Goal: Information Seeking & Learning: Learn about a topic

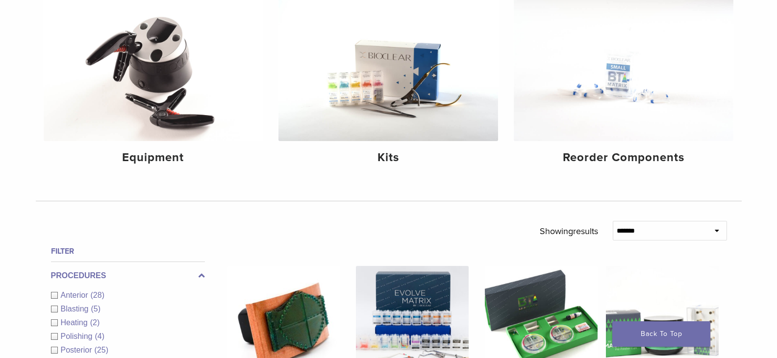
scroll to position [98, 0]
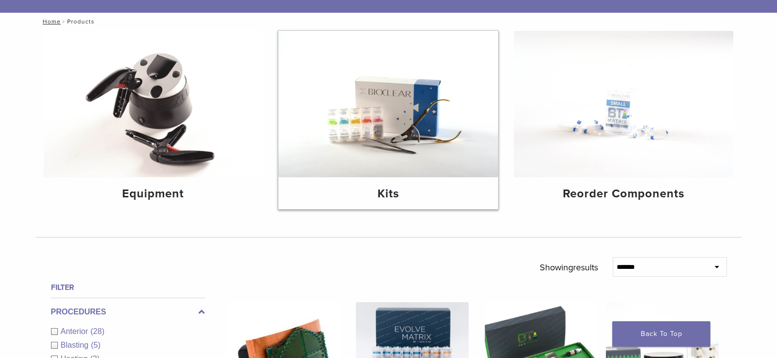
click at [407, 138] on img at bounding box center [388, 104] width 220 height 147
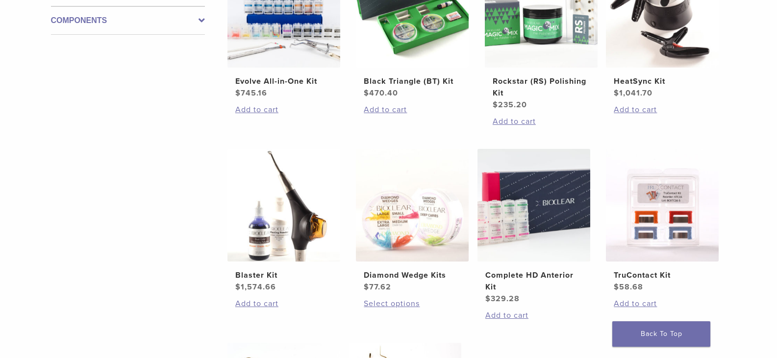
scroll to position [245, 0]
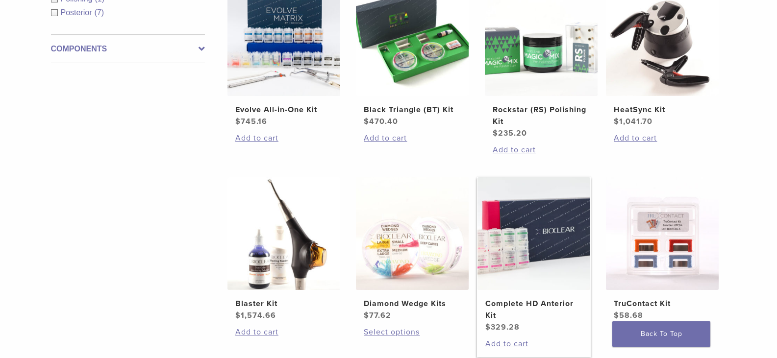
click at [507, 256] on img at bounding box center [534, 233] width 113 height 113
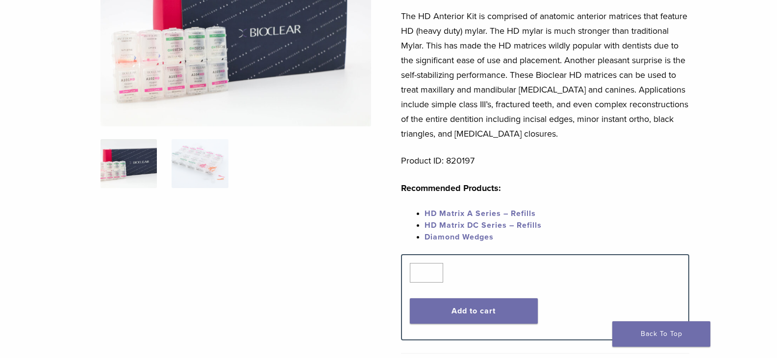
scroll to position [147, 0]
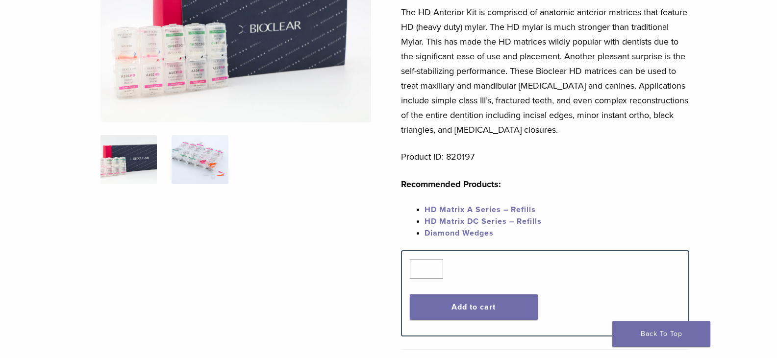
click at [185, 141] on img at bounding box center [200, 159] width 56 height 49
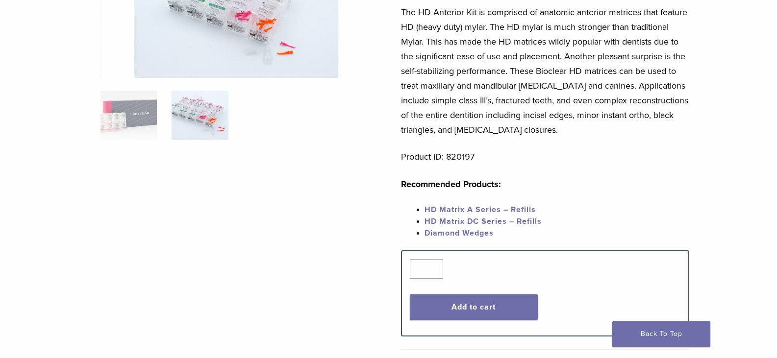
click at [465, 210] on link "HD Matrix A Series – Refills" at bounding box center [480, 210] width 111 height 10
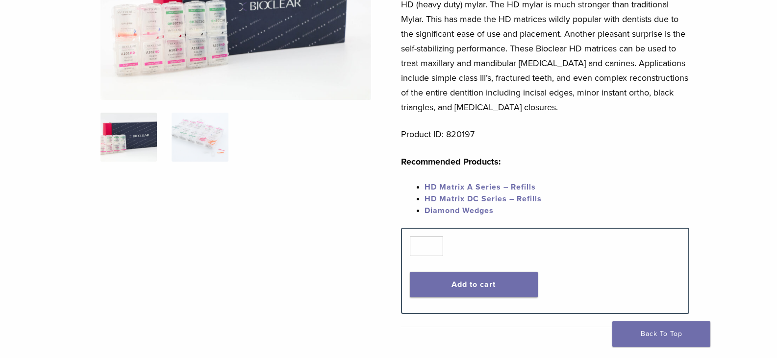
scroll to position [98, 0]
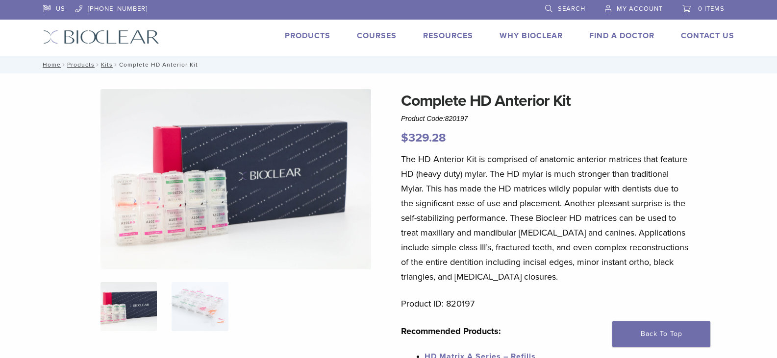
scroll to position [147, 0]
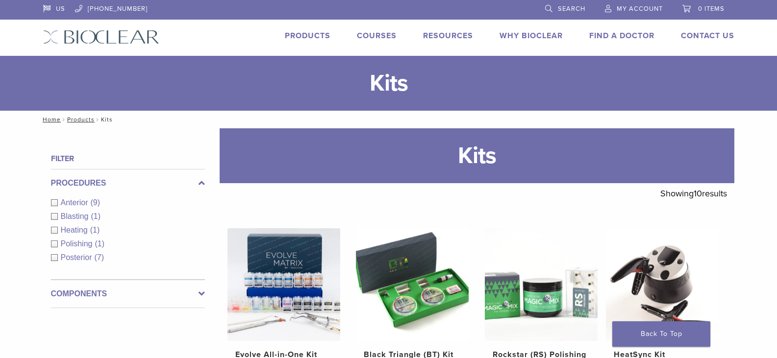
scroll to position [245, 0]
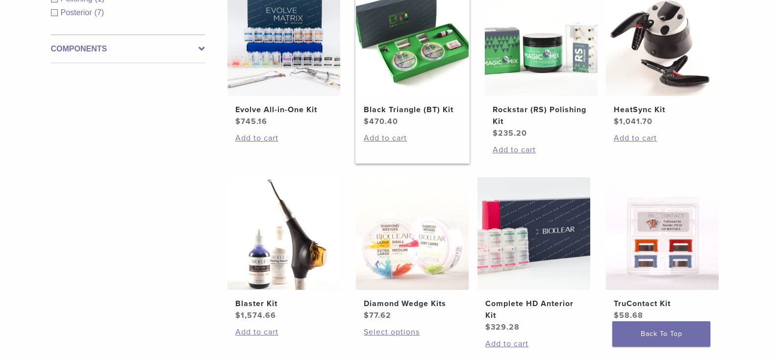
click at [422, 63] on img at bounding box center [412, 39] width 113 height 113
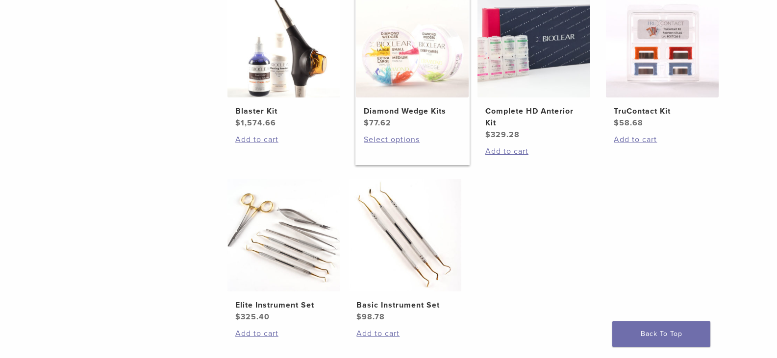
scroll to position [343, 0]
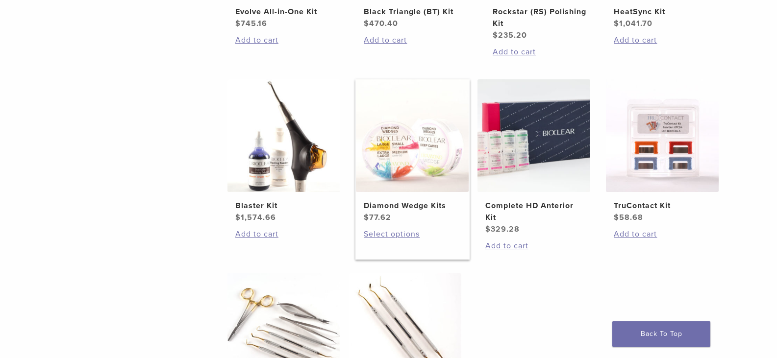
click at [392, 162] on img at bounding box center [412, 135] width 113 height 113
click at [395, 205] on h2 "Diamond Wedge Kits" at bounding box center [412, 206] width 97 height 12
click at [523, 203] on h2 "Complete HD Anterior Kit" at bounding box center [533, 212] width 97 height 24
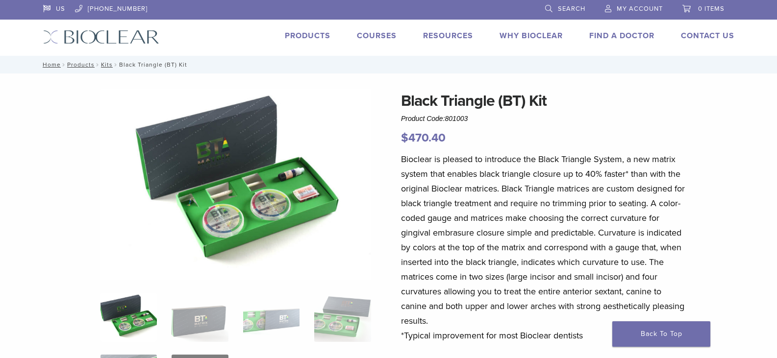
scroll to position [196, 0]
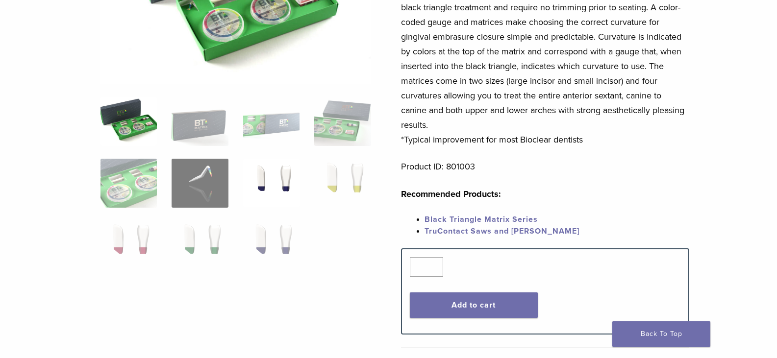
click at [277, 167] on img at bounding box center [271, 183] width 56 height 49
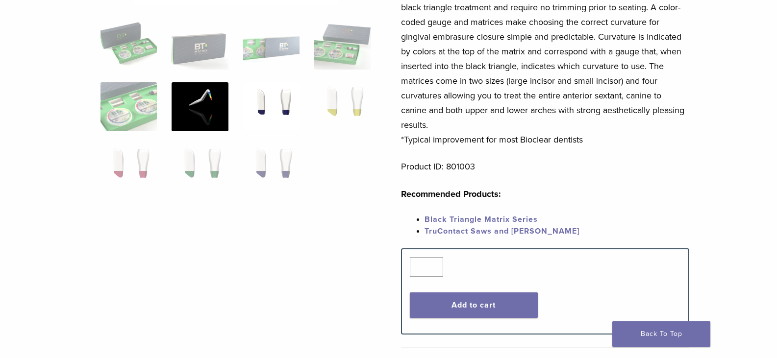
click at [211, 110] on img at bounding box center [200, 106] width 56 height 49
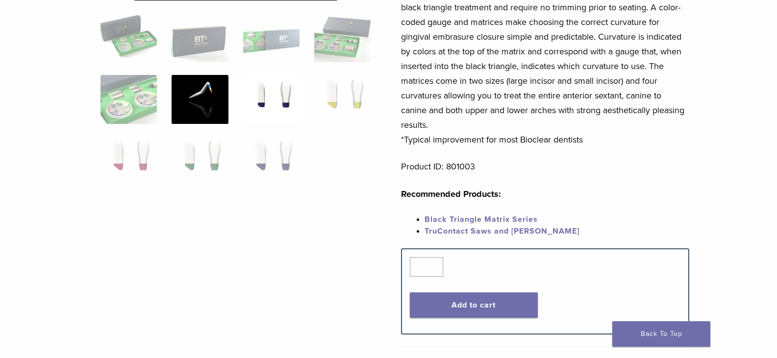
click at [264, 102] on img at bounding box center [271, 99] width 56 height 49
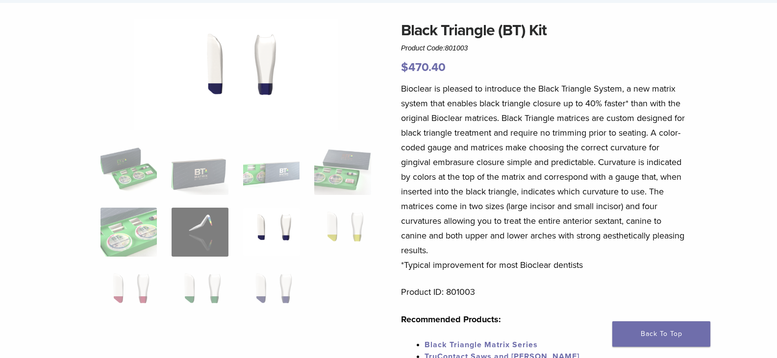
scroll to position [49, 0]
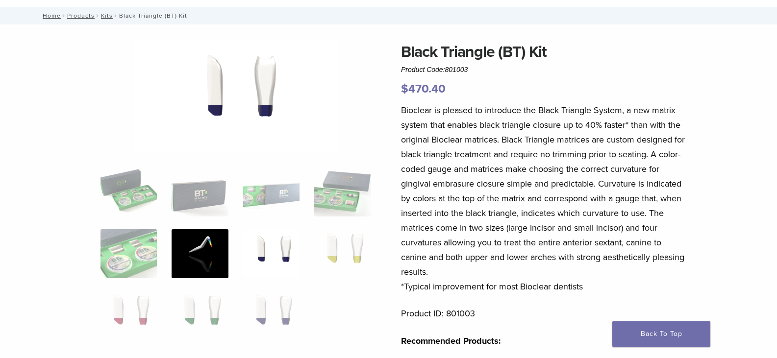
click at [222, 252] on img at bounding box center [200, 253] width 56 height 49
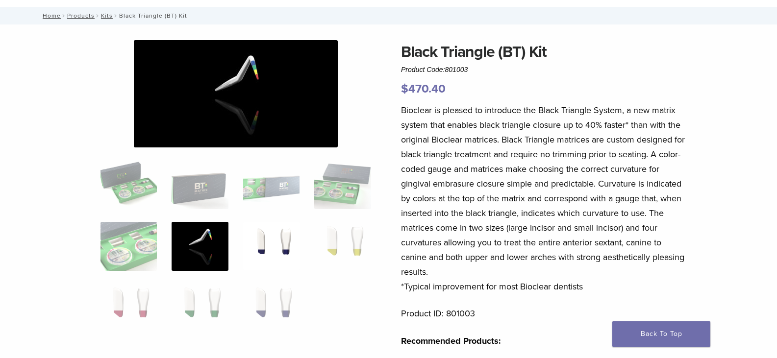
click at [253, 239] on img at bounding box center [271, 246] width 56 height 49
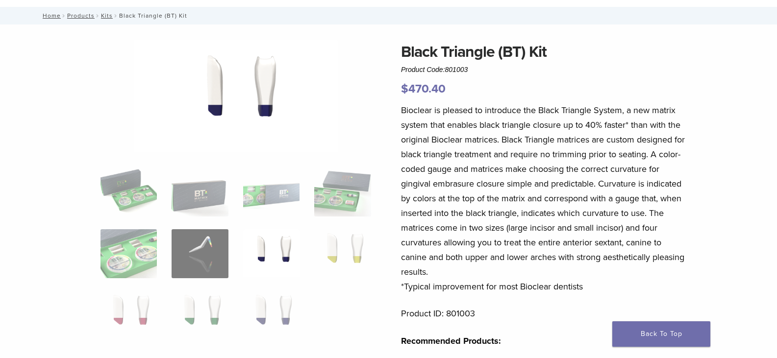
click at [239, 81] on img at bounding box center [236, 97] width 204 height 115
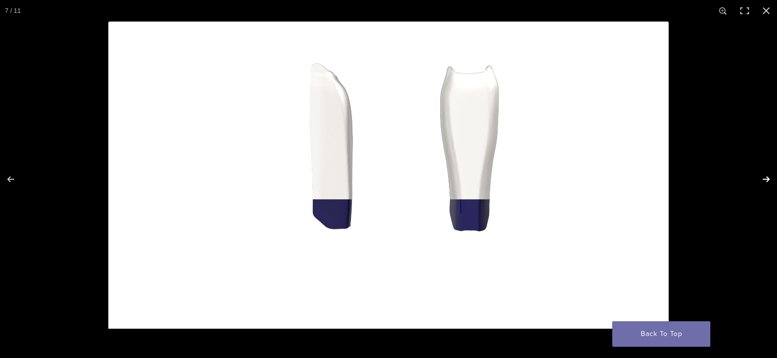
click at [773, 182] on button "Next (arrow right)" at bounding box center [760, 179] width 34 height 49
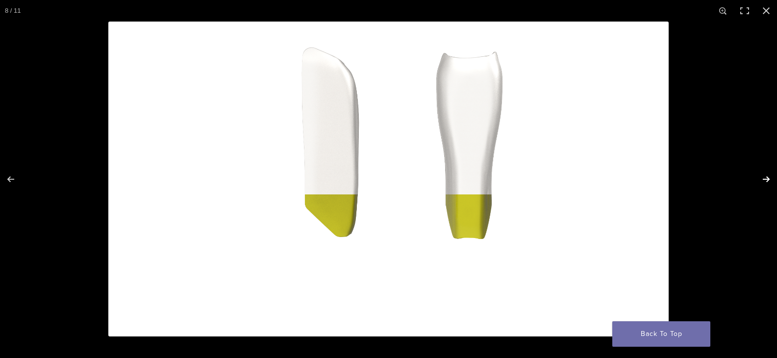
click at [770, 181] on button "Next (arrow right)" at bounding box center [760, 179] width 34 height 49
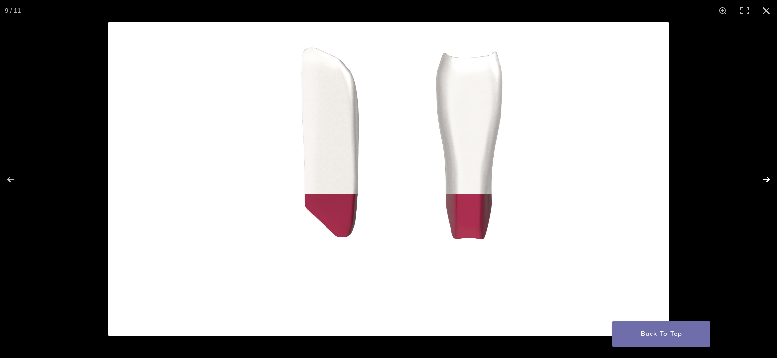
click at [770, 180] on button "Next (arrow right)" at bounding box center [760, 179] width 34 height 49
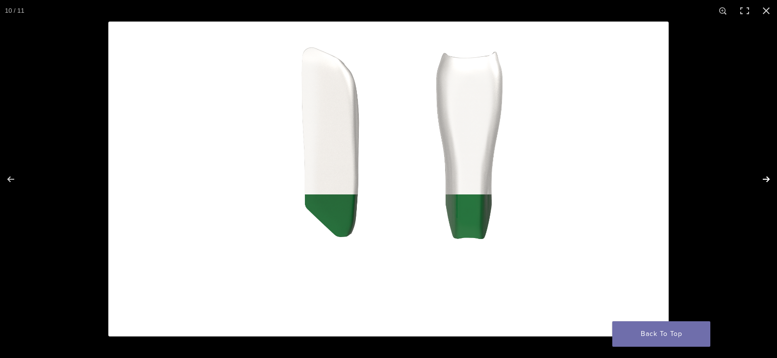
click at [770, 180] on button "Next (arrow right)" at bounding box center [760, 179] width 34 height 49
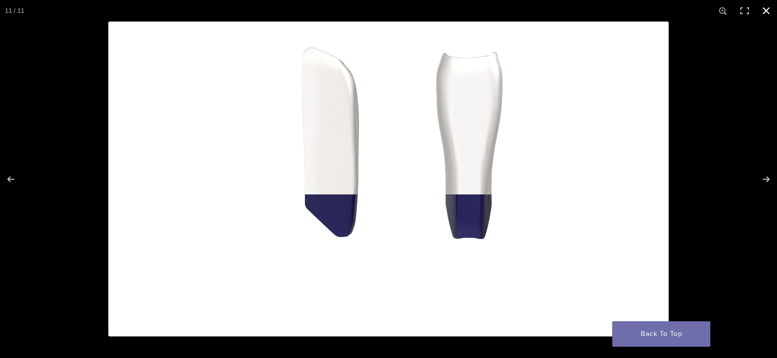
click at [764, 8] on button "Close (Esc)" at bounding box center [767, 11] width 22 height 22
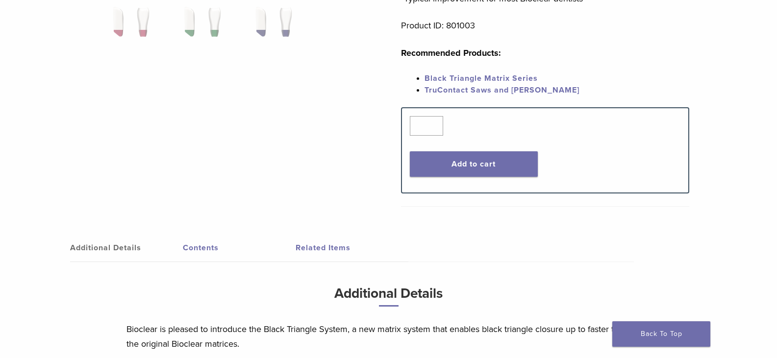
scroll to position [196, 0]
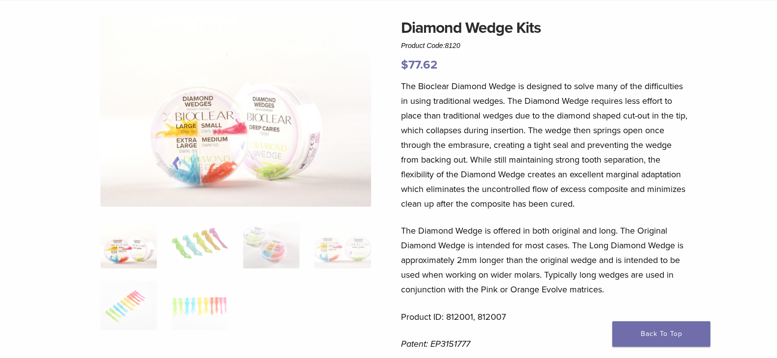
scroll to position [147, 0]
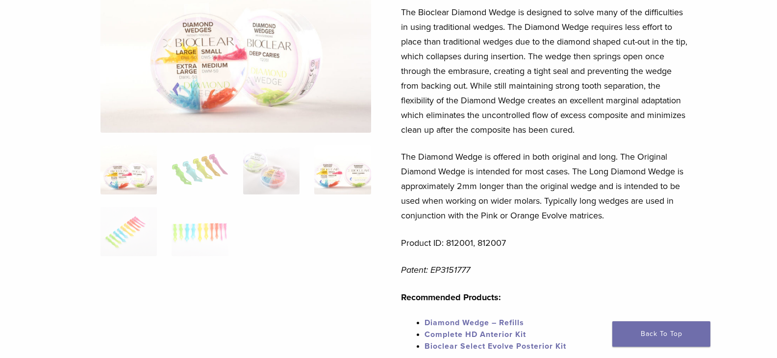
click at [343, 180] on img at bounding box center [342, 170] width 56 height 49
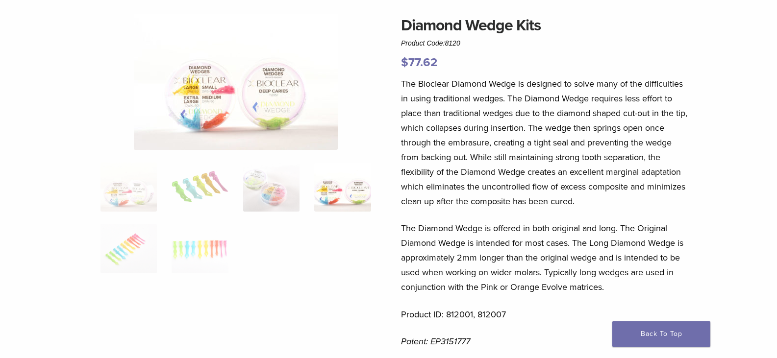
scroll to position [0, 0]
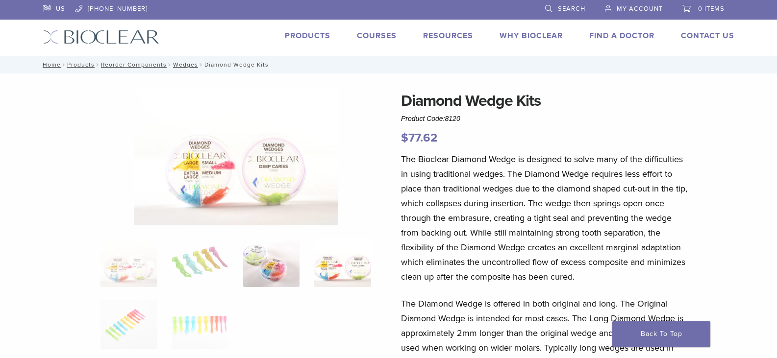
click at [277, 265] on img at bounding box center [271, 262] width 56 height 49
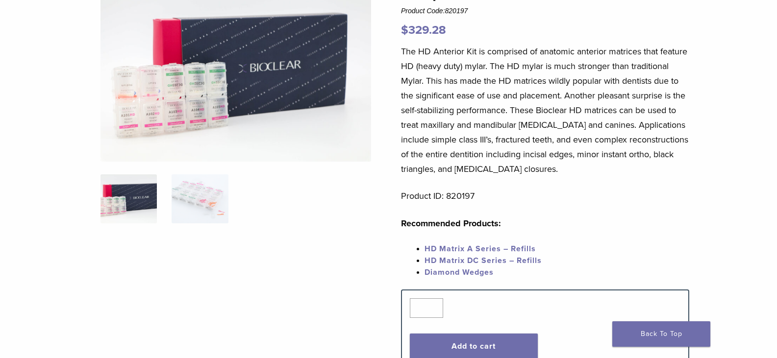
scroll to position [196, 0]
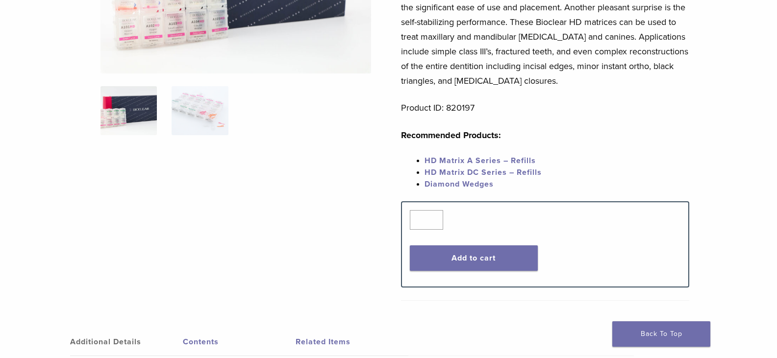
click at [491, 176] on span "HD Matrix DC Series – Refills" at bounding box center [483, 173] width 117 height 10
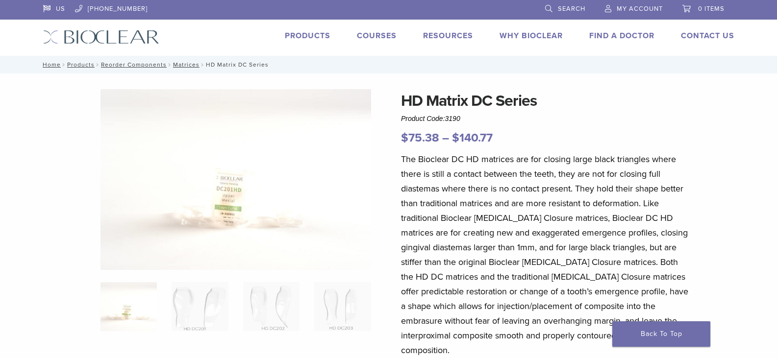
scroll to position [147, 0]
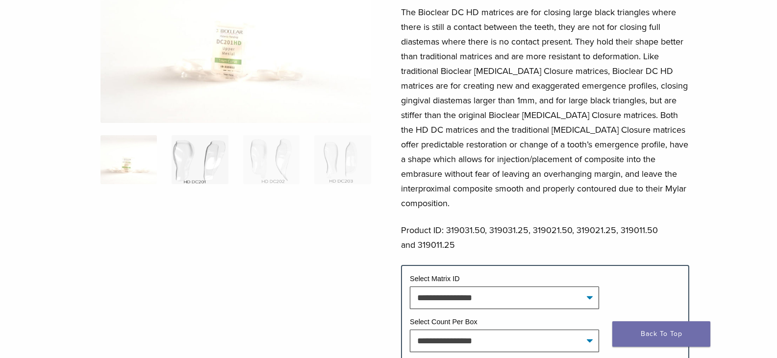
click at [190, 167] on img at bounding box center [200, 159] width 56 height 49
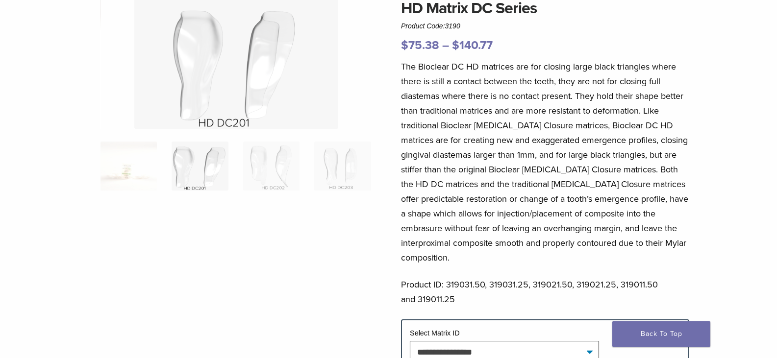
scroll to position [49, 0]
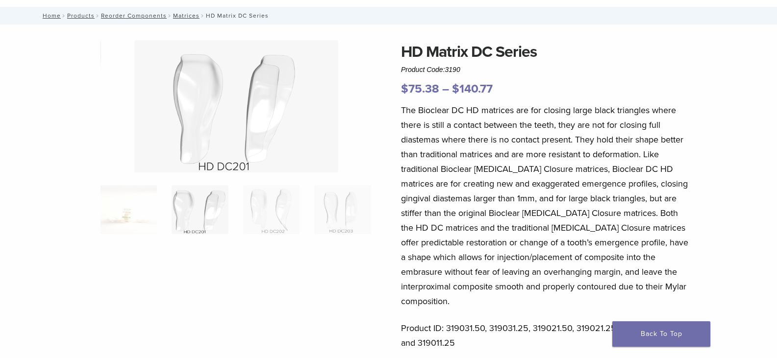
click at [280, 123] on img at bounding box center [236, 106] width 204 height 132
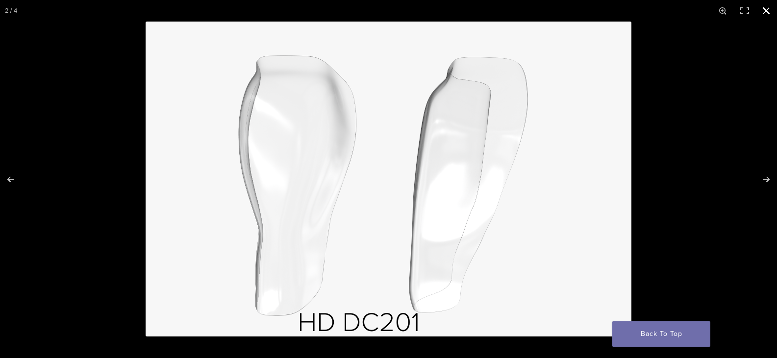
click at [767, 8] on button "Close (Esc)" at bounding box center [767, 11] width 22 height 22
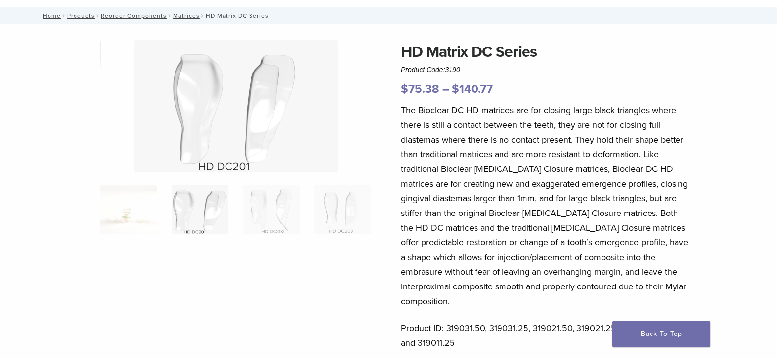
click at [628, 113] on p "The Bioclear DC HD matrices are for closing large black triangles where there i…" at bounding box center [545, 206] width 288 height 206
